Goal: Navigation & Orientation: Find specific page/section

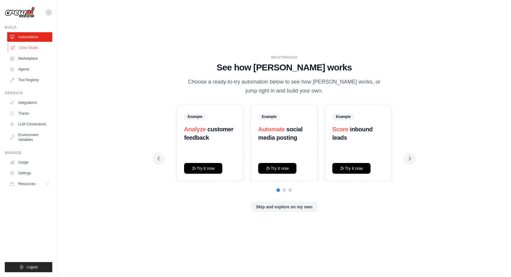
click at [34, 48] on link "Crew Studio" at bounding box center [30, 48] width 45 height 10
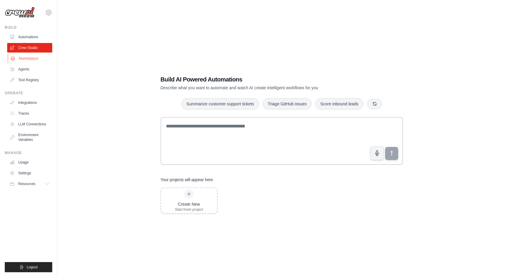
click at [37, 60] on link "Marketplace" at bounding box center [30, 59] width 45 height 10
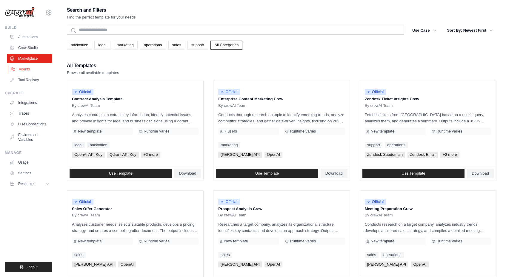
click at [27, 68] on link "Agents" at bounding box center [30, 70] width 45 height 10
